Goal: Find specific page/section: Find specific page/section

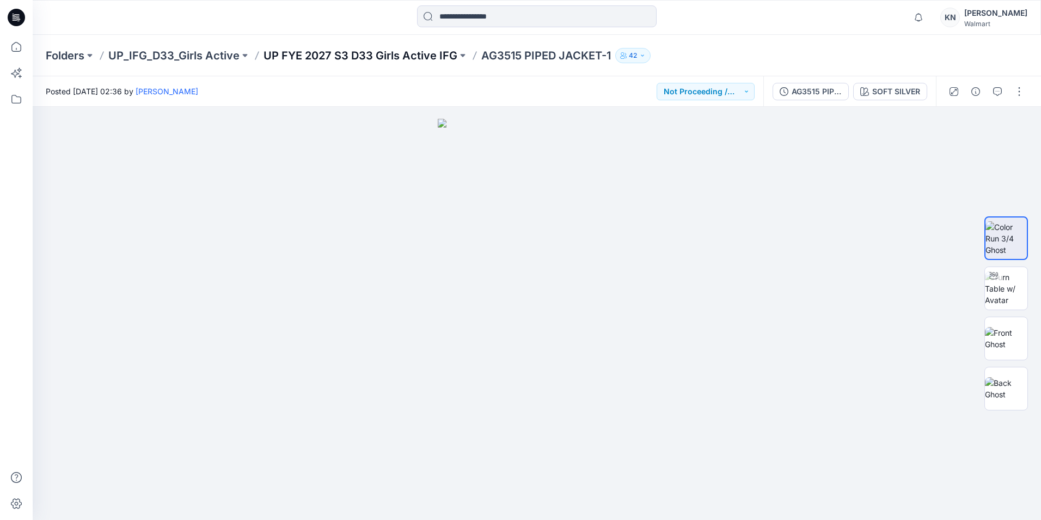
click at [334, 53] on p "UP FYE 2027 S3 D33 Girls Active IFG" at bounding box center [361, 55] width 194 height 15
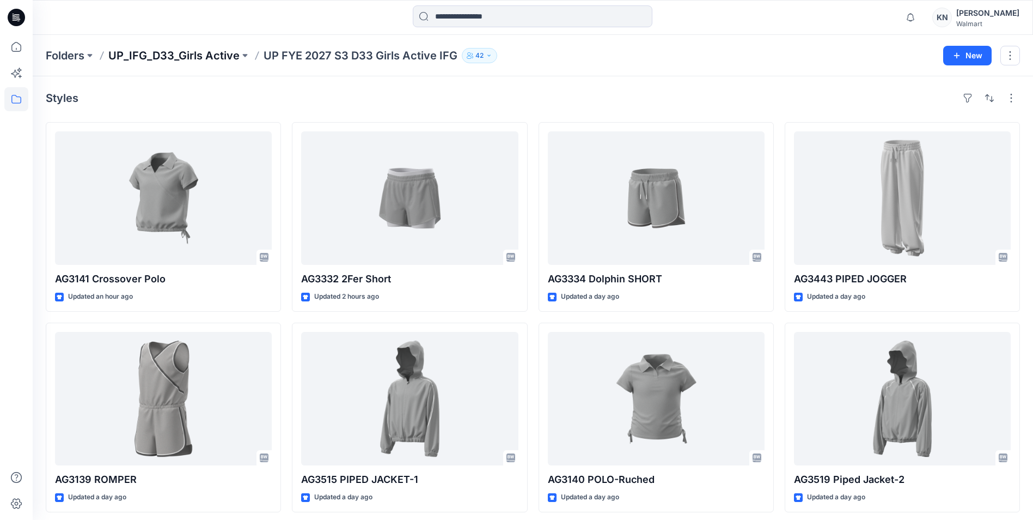
click at [192, 56] on p "UP_IFG_D33_Girls Active" at bounding box center [173, 55] width 131 height 15
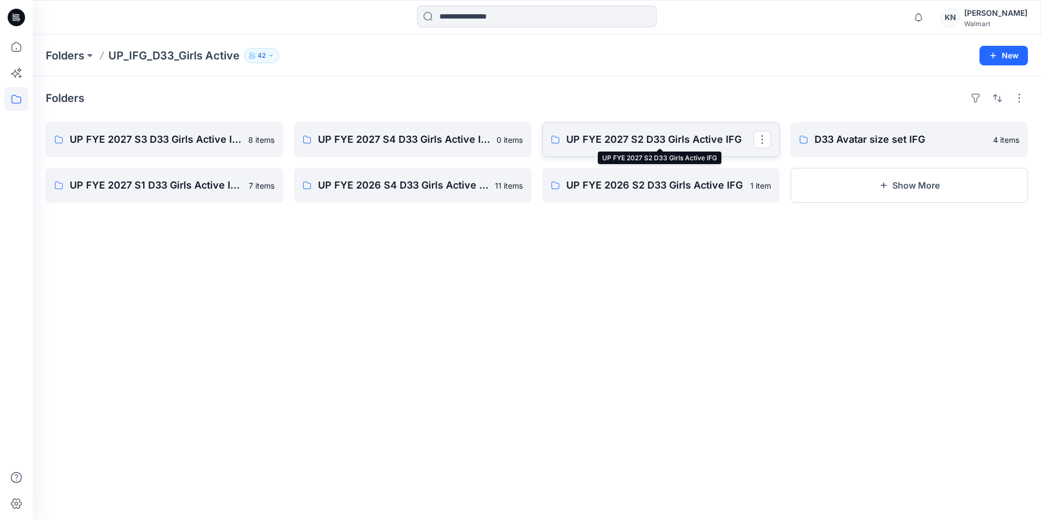
click at [627, 138] on p "UP FYE 2027 S2 D33 Girls Active IFG" at bounding box center [659, 139] width 187 height 15
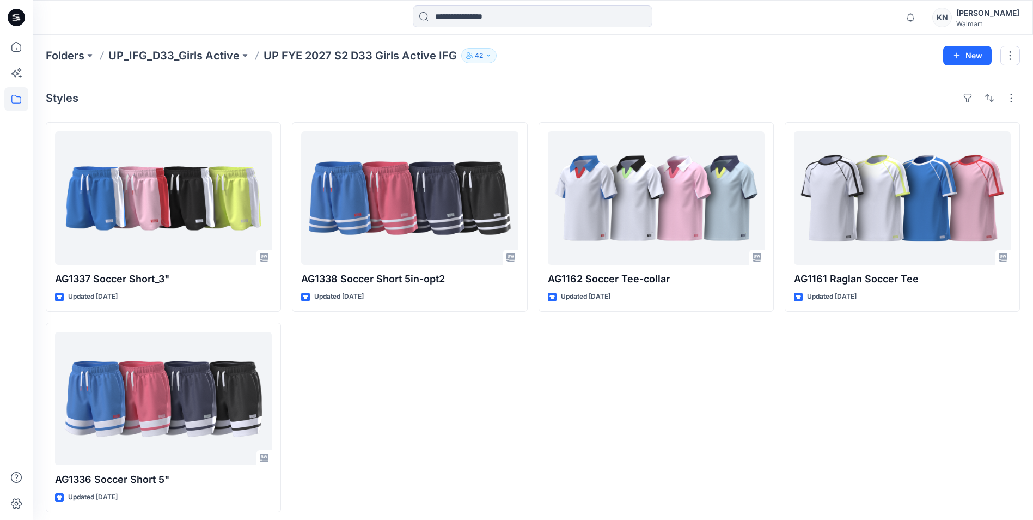
click at [315, 57] on p "UP FYE 2027 S2 D33 Girls Active IFG" at bounding box center [360, 55] width 193 height 15
click at [170, 56] on p "UP_IFG_D33_Girls Active" at bounding box center [173, 55] width 131 height 15
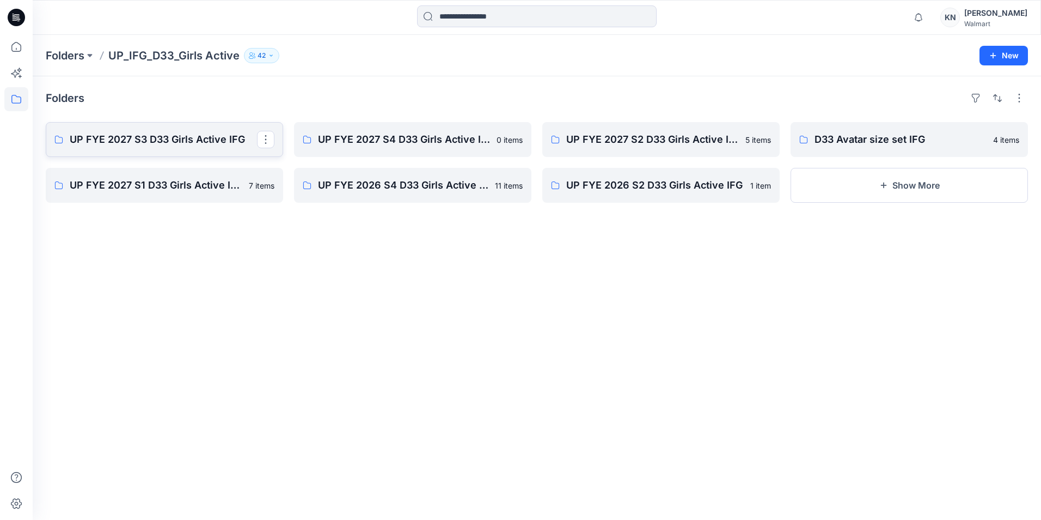
click at [155, 139] on p "UP FYE 2027 S3 D33 Girls Active IFG" at bounding box center [163, 139] width 187 height 15
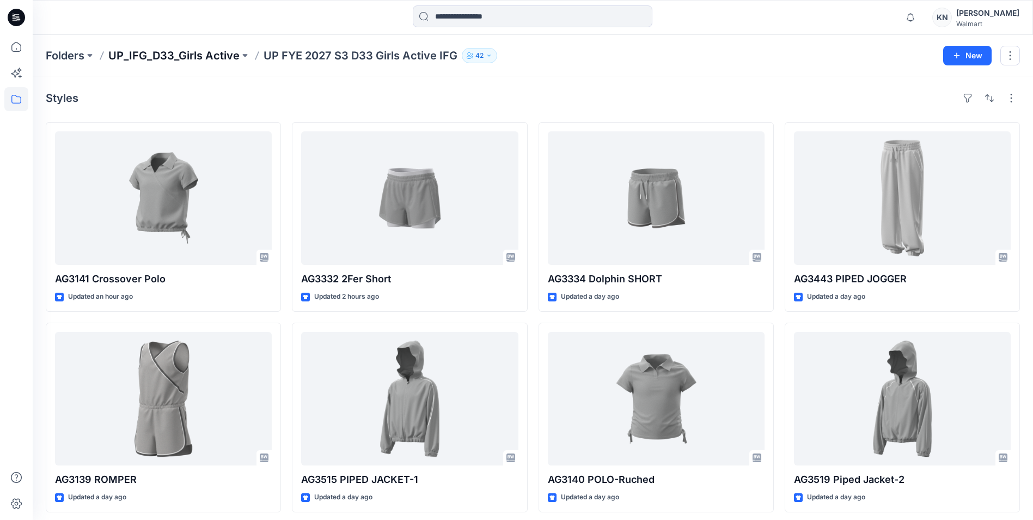
click at [211, 59] on p "UP_IFG_D33_Girls Active" at bounding box center [173, 55] width 131 height 15
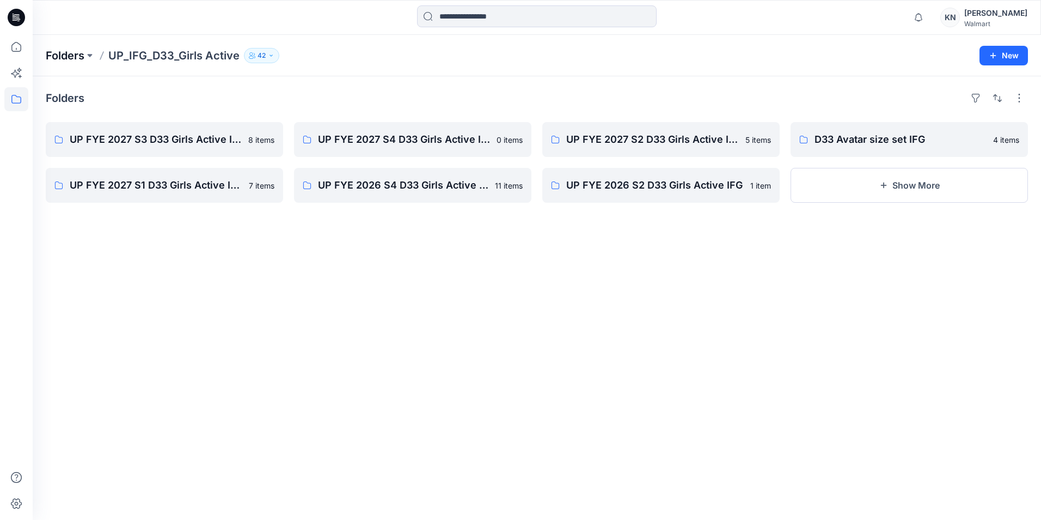
click at [69, 58] on p "Folders" at bounding box center [65, 55] width 39 height 15
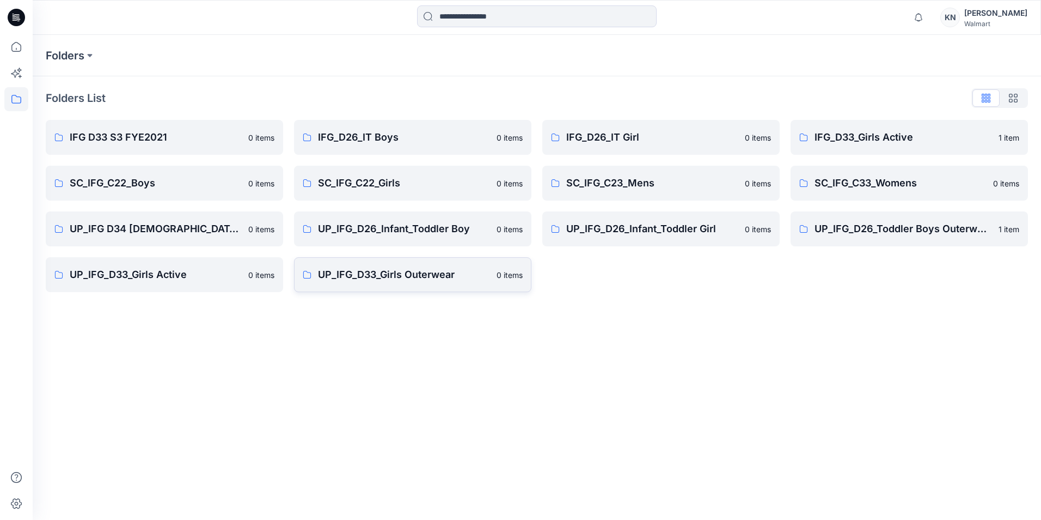
click at [367, 270] on p "UP_IFG_D33_Girls Outerwear" at bounding box center [404, 274] width 172 height 15
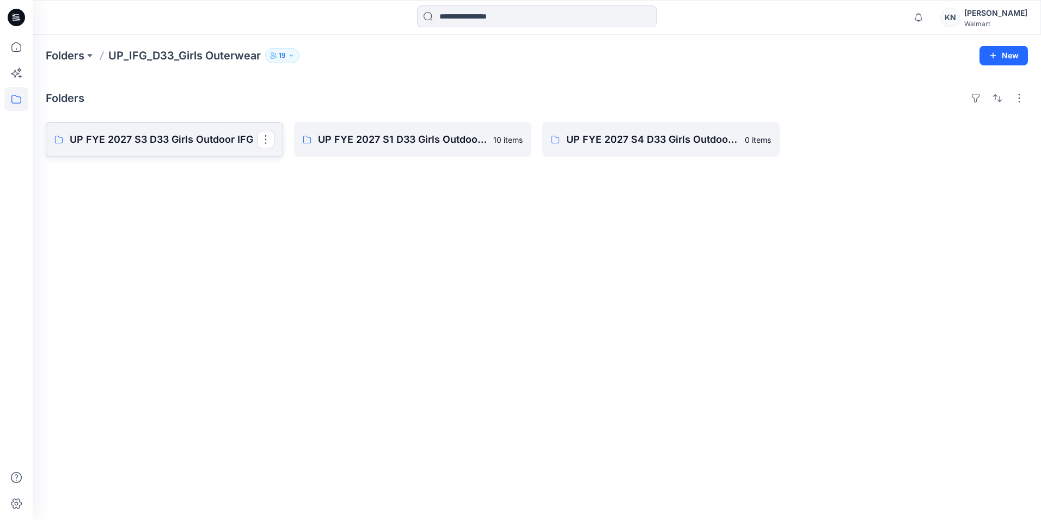
click at [138, 136] on p "UP FYE 2027 S3 D33 Girls Outdoor IFG" at bounding box center [163, 139] width 187 height 15
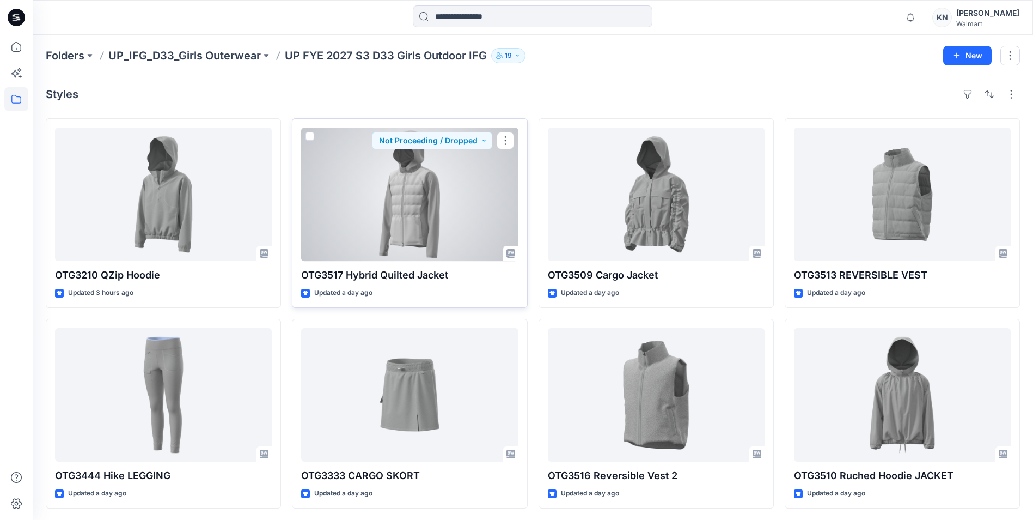
scroll to position [5, 0]
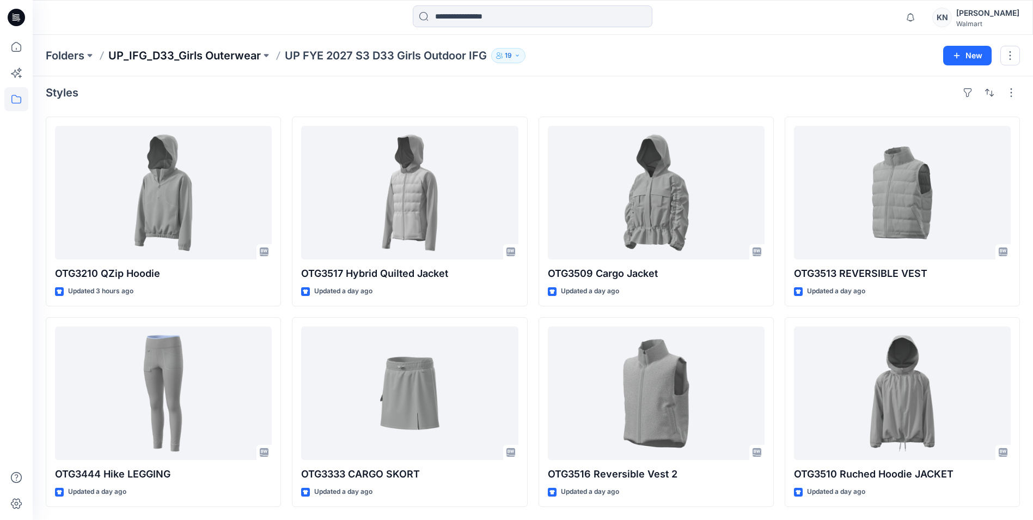
click at [195, 57] on p "UP_IFG_D33_Girls Outerwear" at bounding box center [184, 55] width 152 height 15
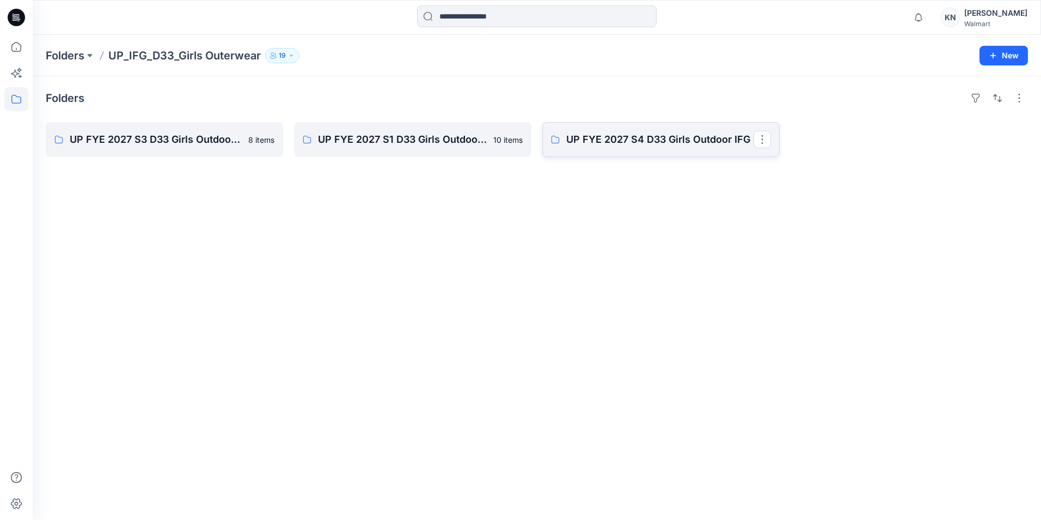
click at [616, 139] on p "UP FYE 2027 S4 D33 Girls Outdoor IFG" at bounding box center [659, 139] width 187 height 15
